Goal: Information Seeking & Learning: Learn about a topic

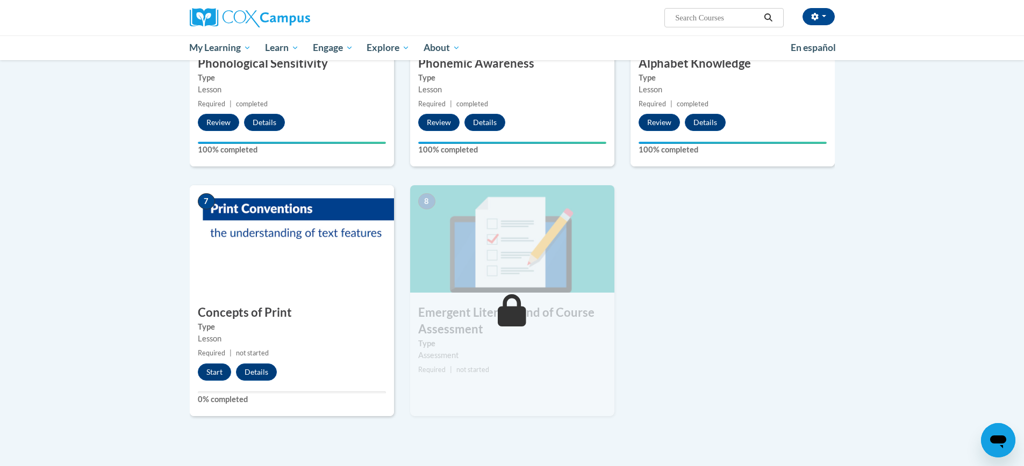
scroll to position [614, 0]
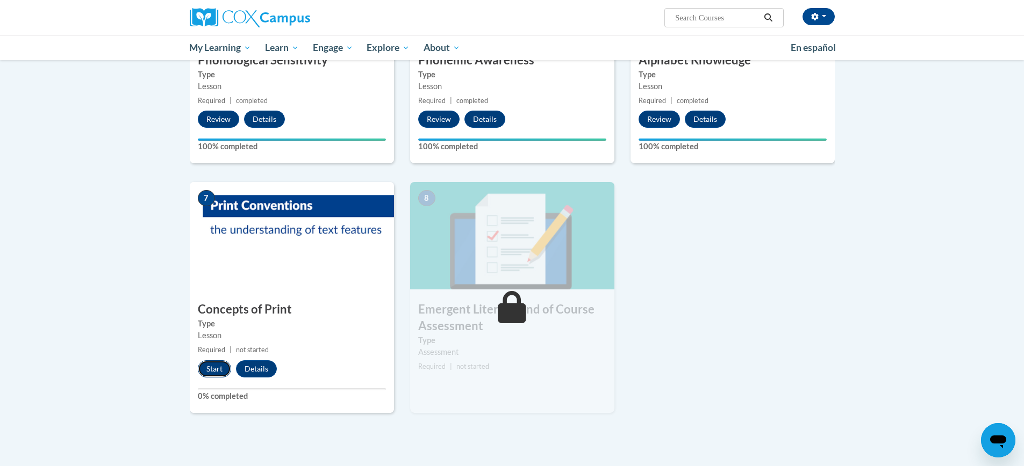
click at [218, 370] on button "Start" at bounding box center [214, 369] width 33 height 17
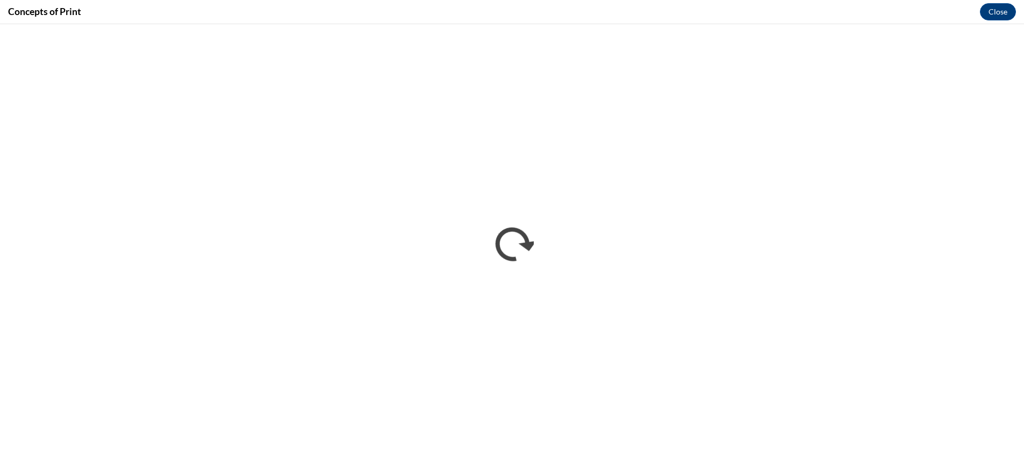
scroll to position [0, 0]
